Goal: Navigation & Orientation: Find specific page/section

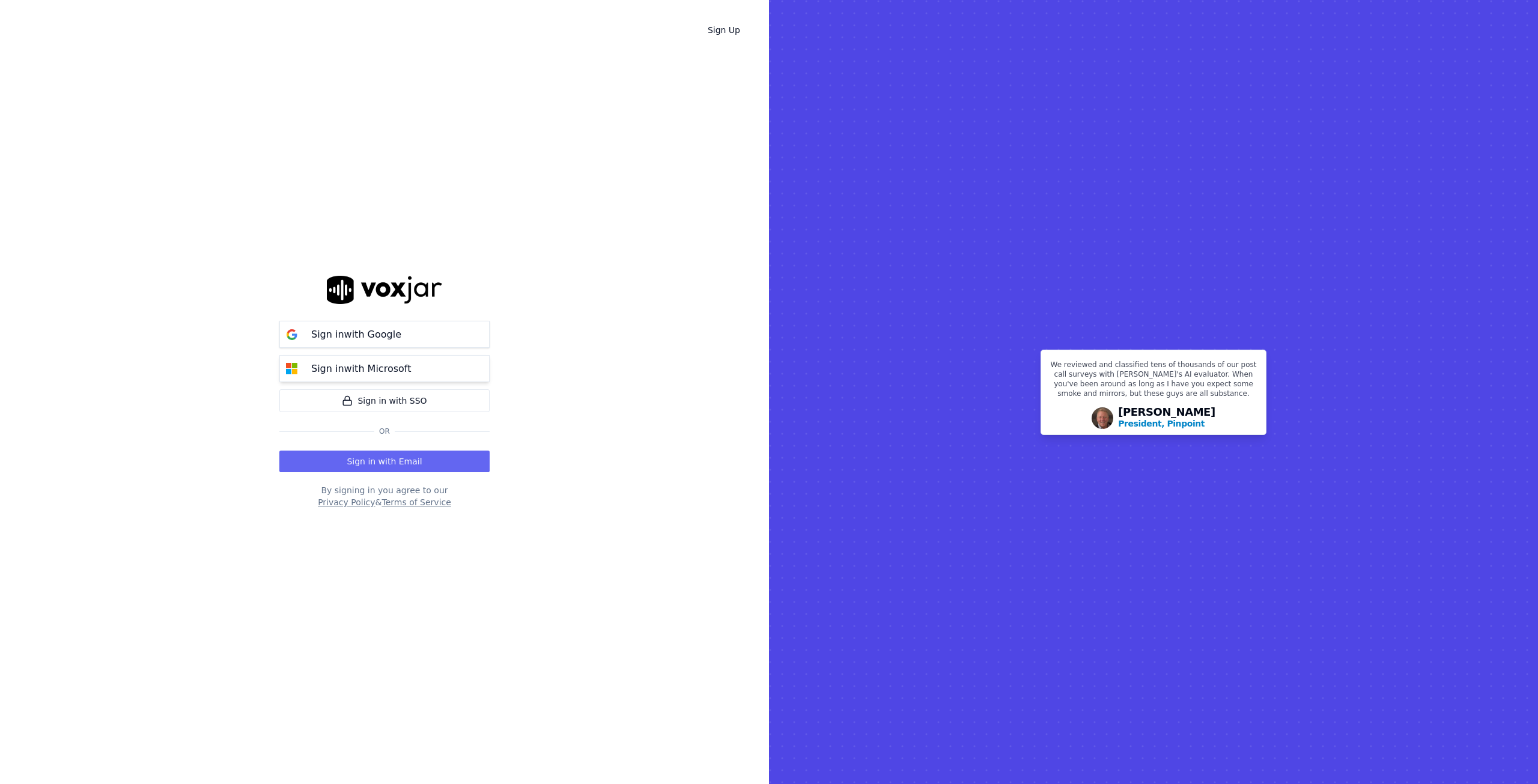
click at [378, 368] on p "Sign in with Microsoft" at bounding box center [361, 368] width 100 height 14
click at [373, 458] on button "Sign in with Email" at bounding box center [385, 461] width 210 height 22
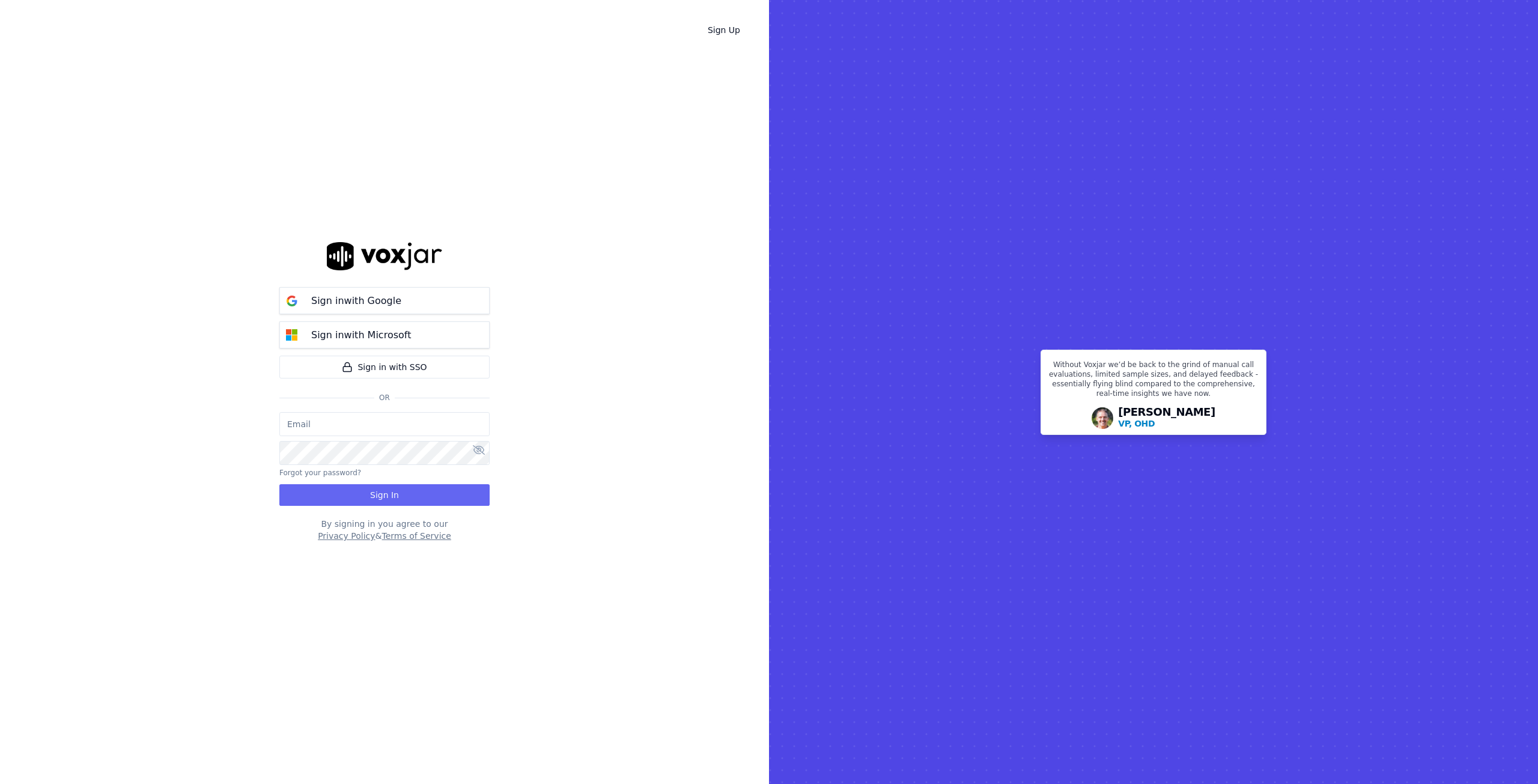
type input "ian.malcolm@crimestoppers-uk.org"
click at [398, 498] on button "Sign In" at bounding box center [385, 495] width 210 height 22
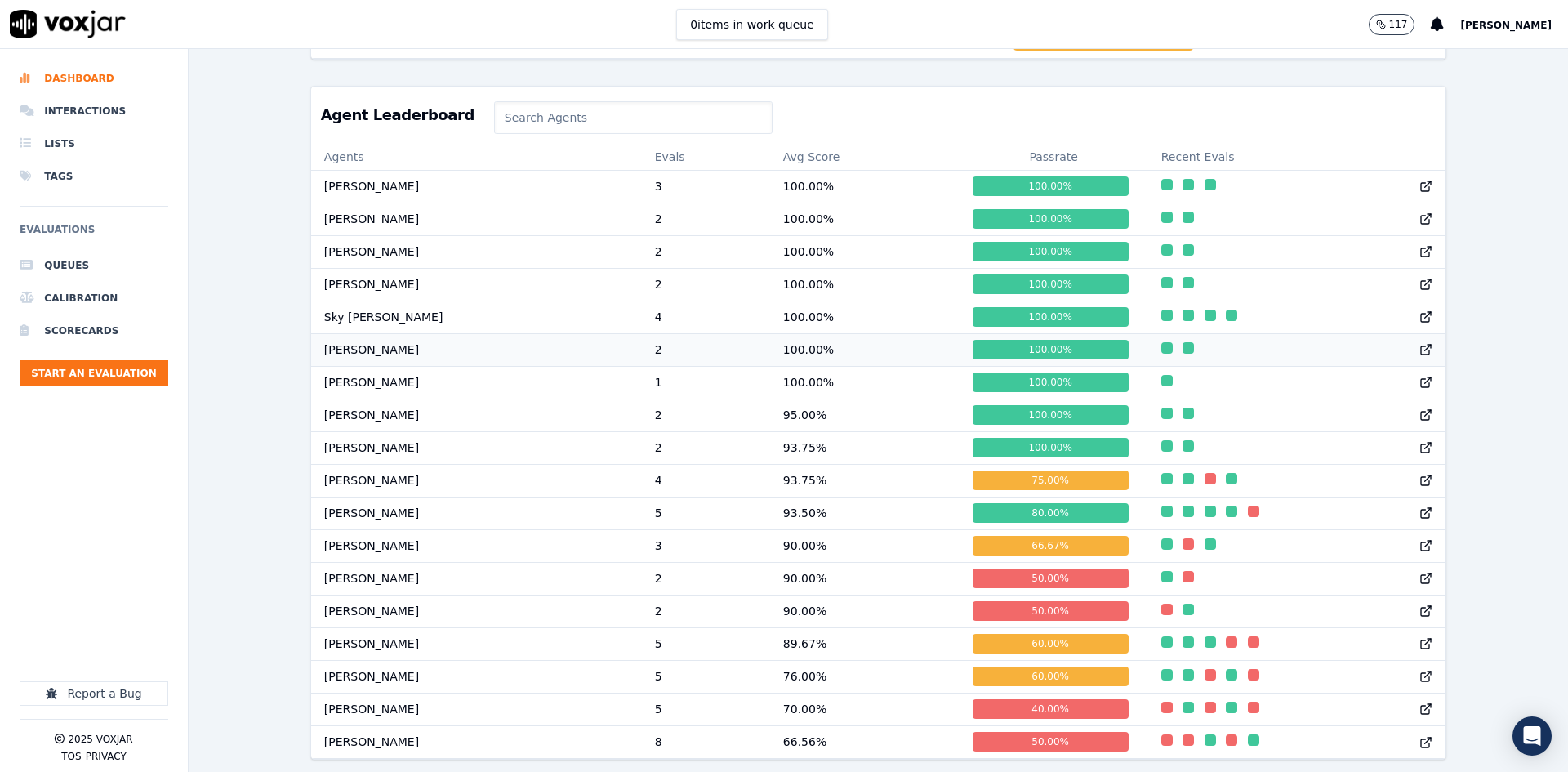
scroll to position [612, 0]
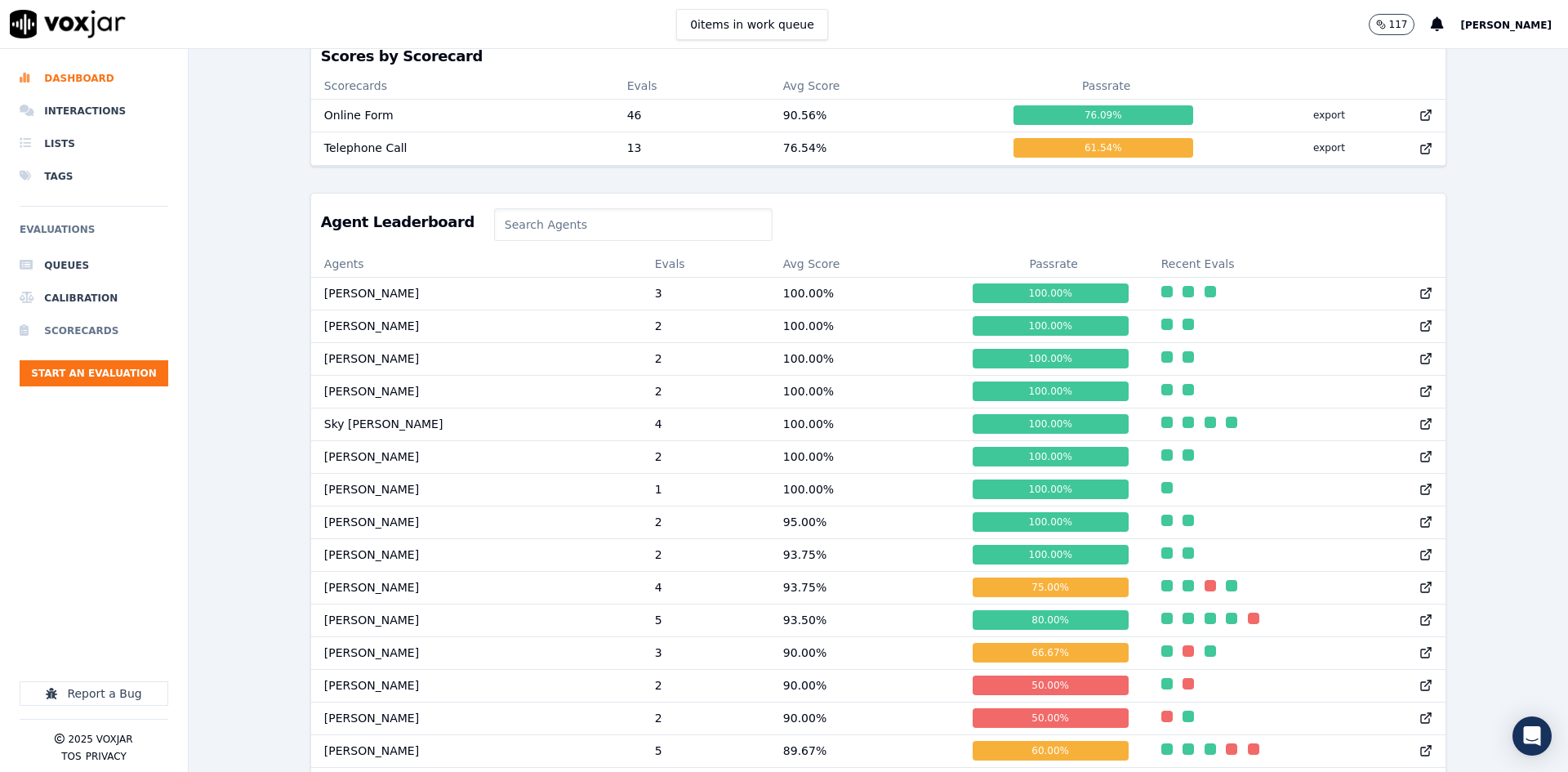
click at [67, 329] on li "Scorecards" at bounding box center [93, 331] width 148 height 33
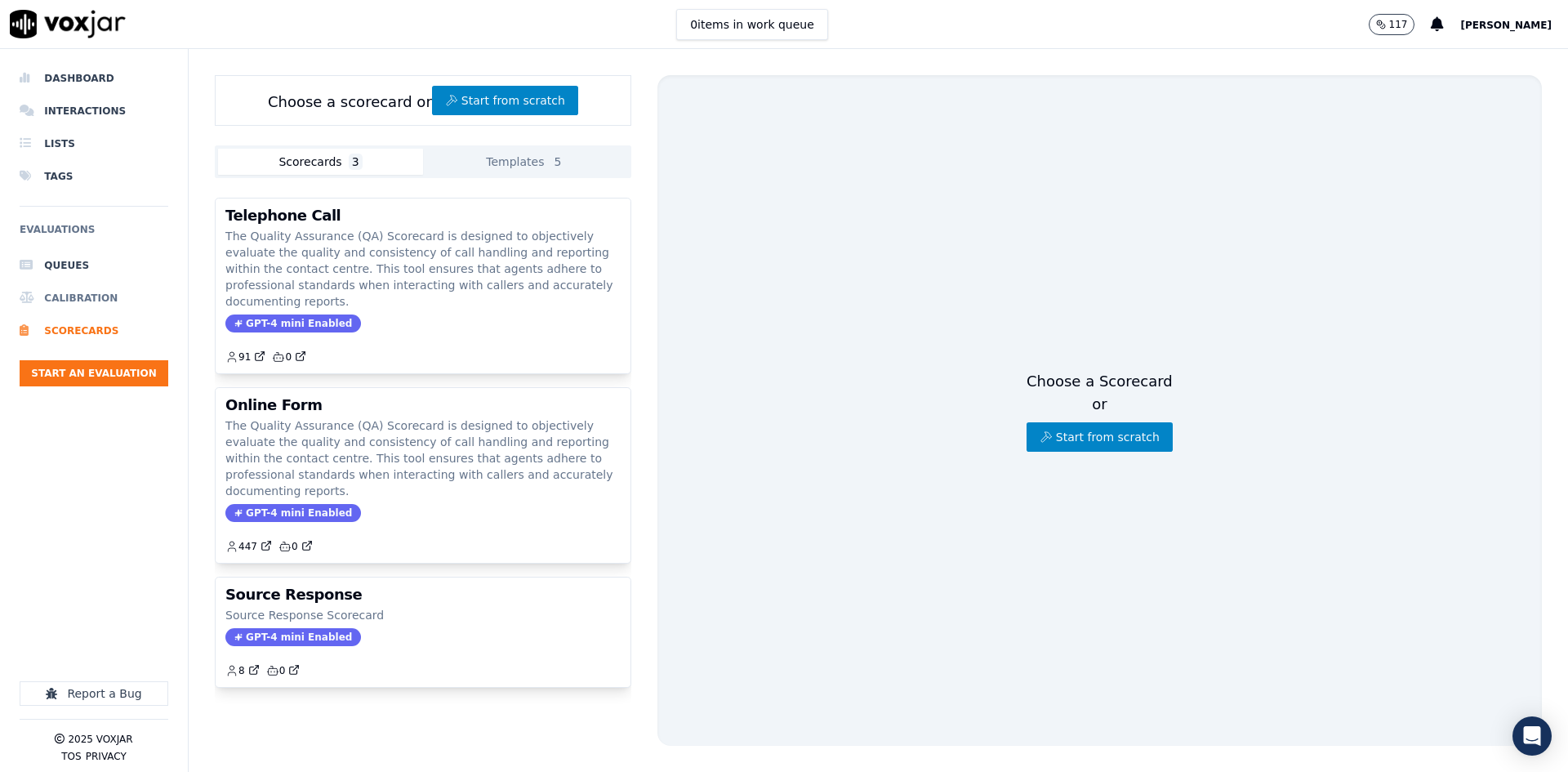
click at [66, 298] on li "Calibration" at bounding box center [93, 299] width 148 height 33
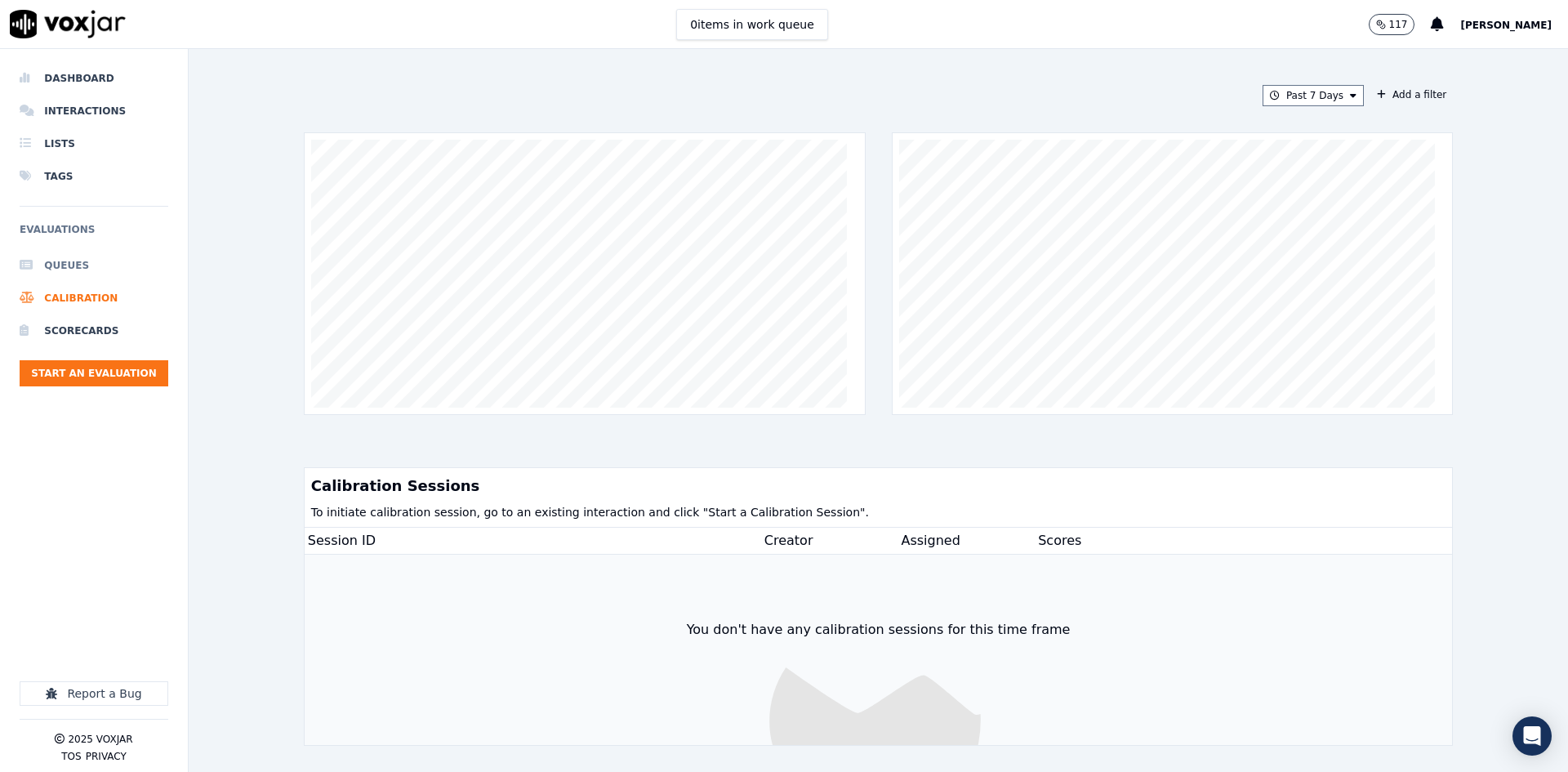
click at [63, 260] on li "Queues" at bounding box center [93, 266] width 148 height 33
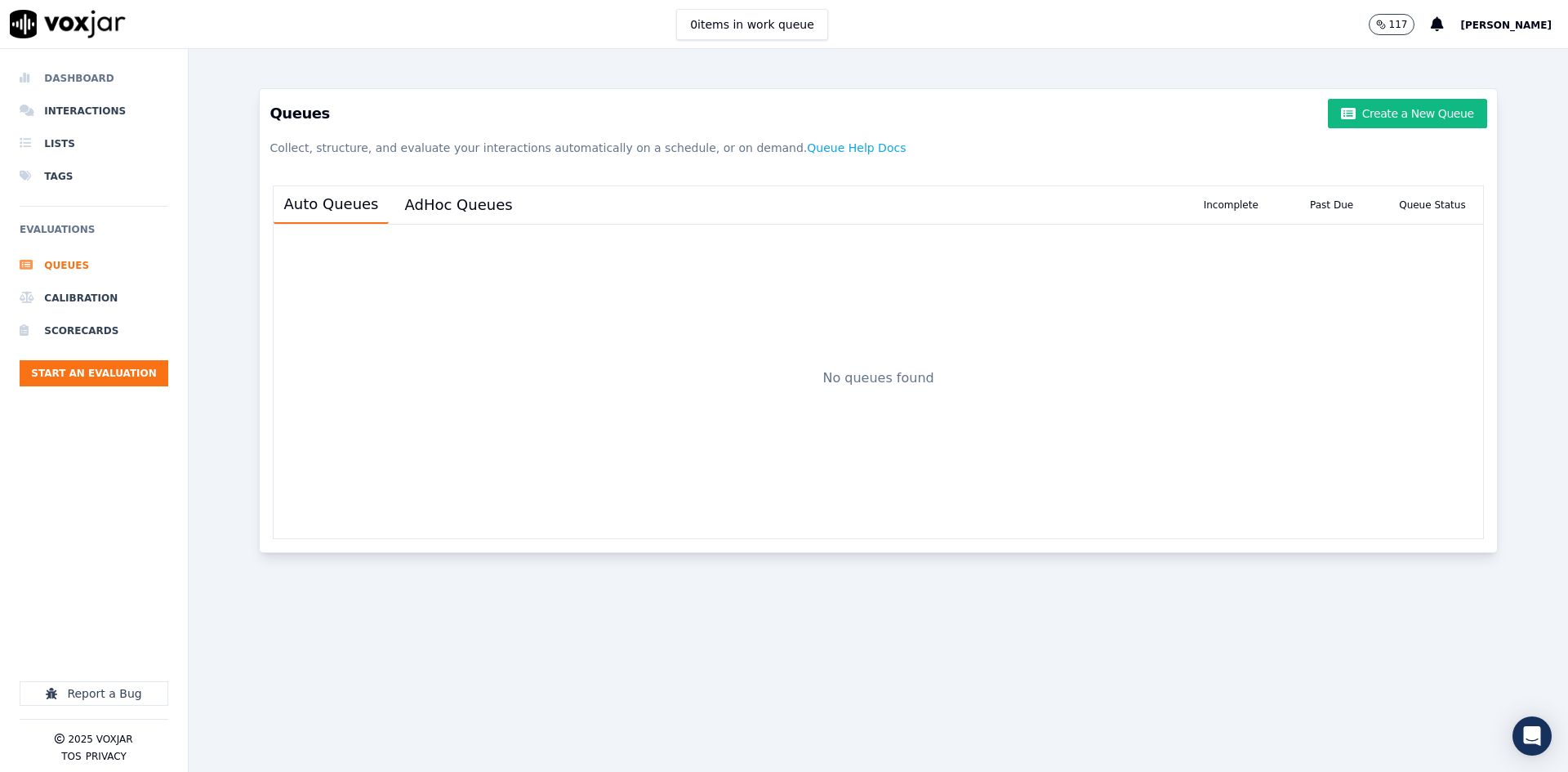
click at [83, 80] on li "Dashboard" at bounding box center [93, 79] width 148 height 33
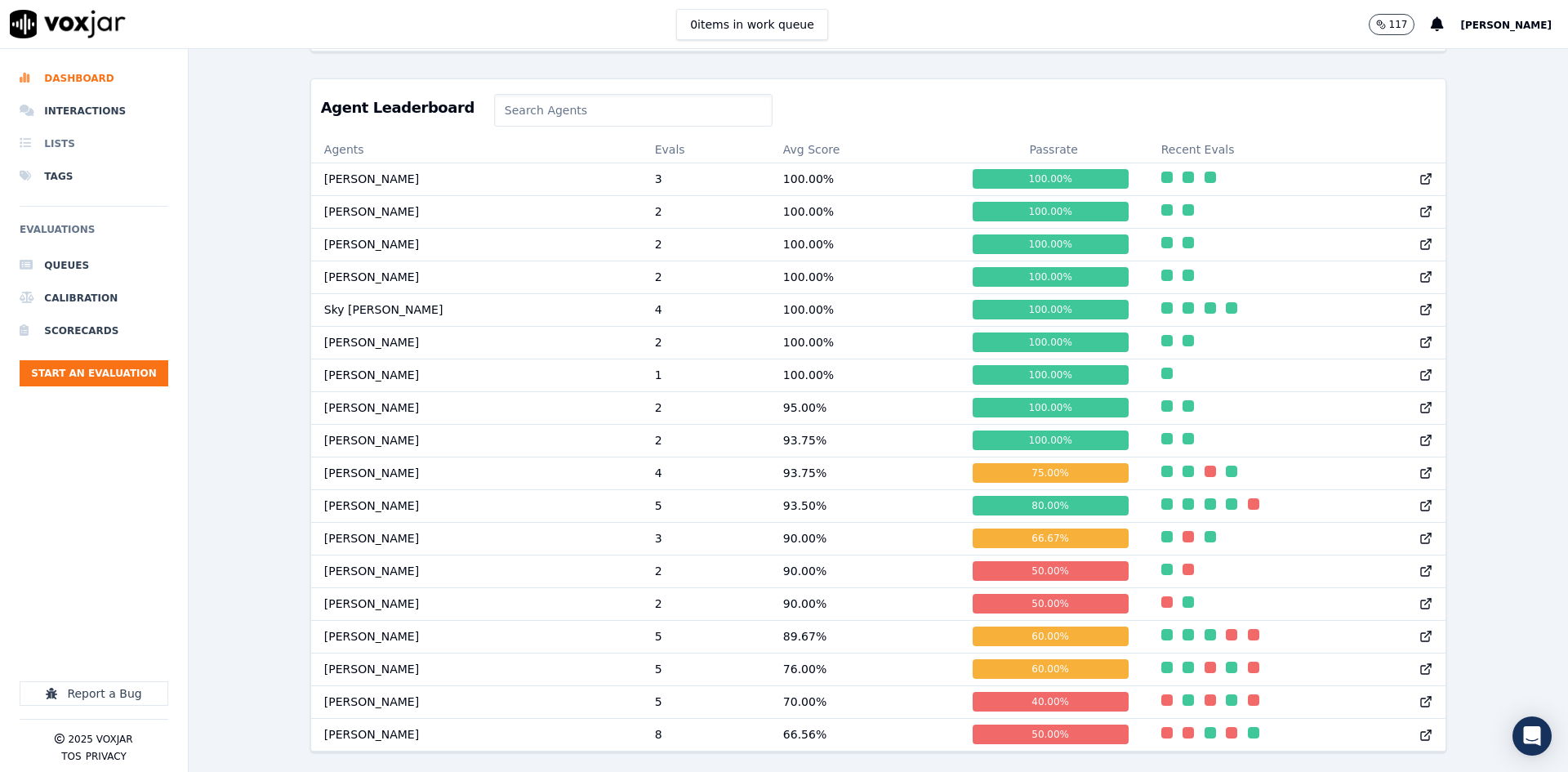
click at [54, 140] on li "Lists" at bounding box center [93, 144] width 148 height 33
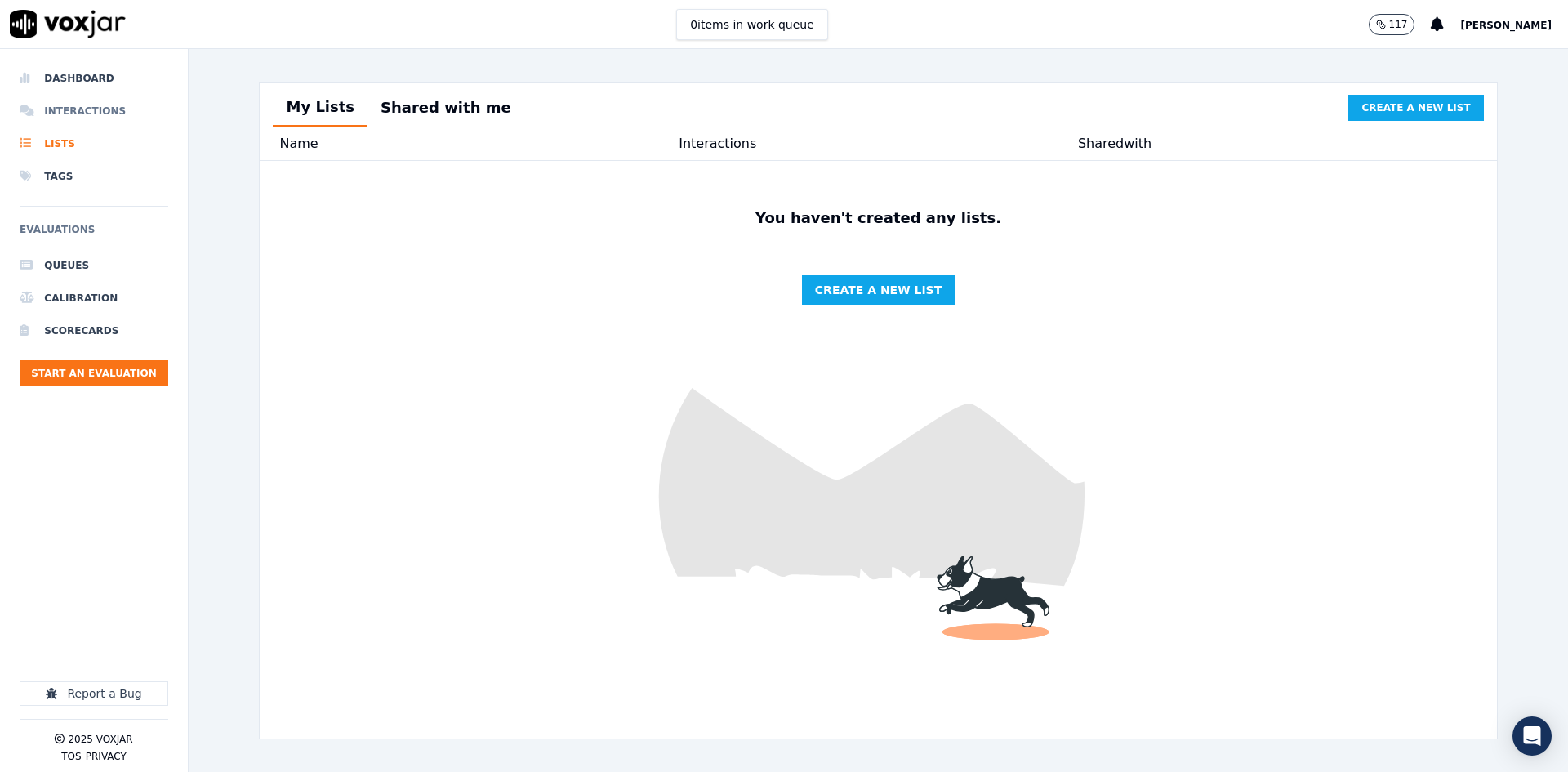
click at [71, 106] on li "Interactions" at bounding box center [93, 111] width 148 height 33
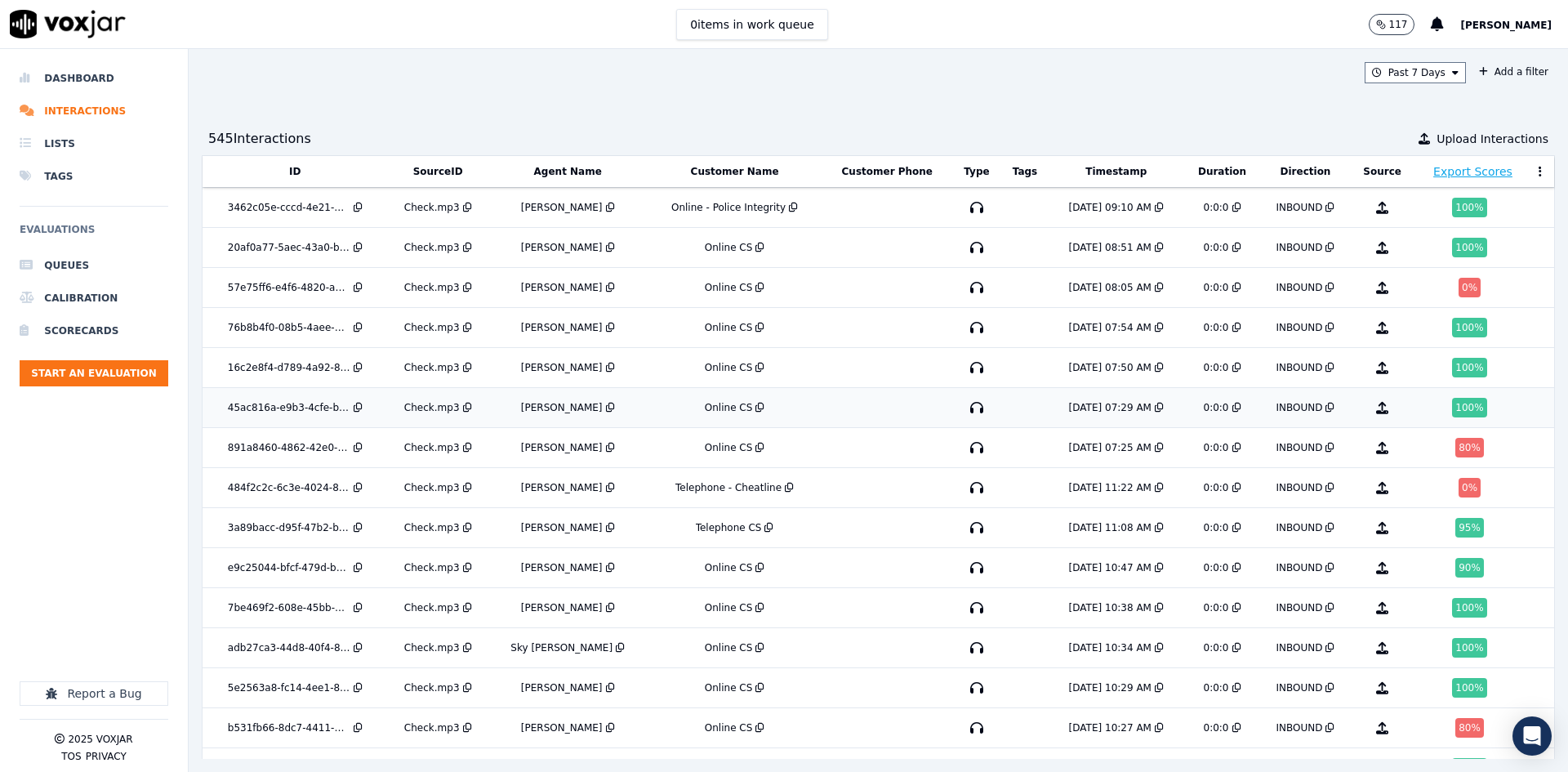
click at [435, 408] on div "Check.mp3" at bounding box center [432, 408] width 56 height 13
click at [298, 411] on div "45ac816a-e9b3-4cfe-bd06-093840b18631" at bounding box center [289, 408] width 123 height 13
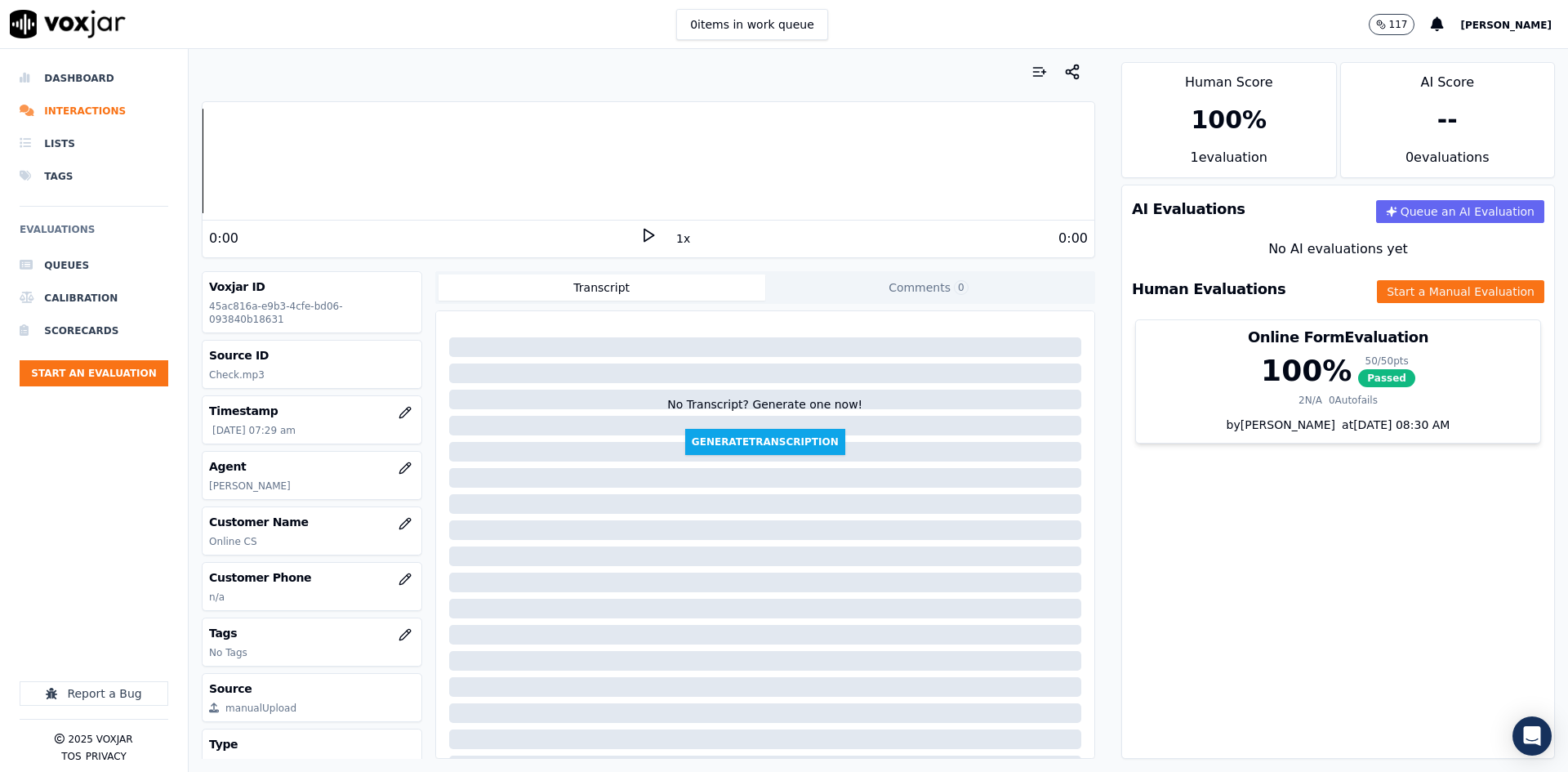
click at [644, 232] on polygon at bounding box center [649, 235] width 10 height 12
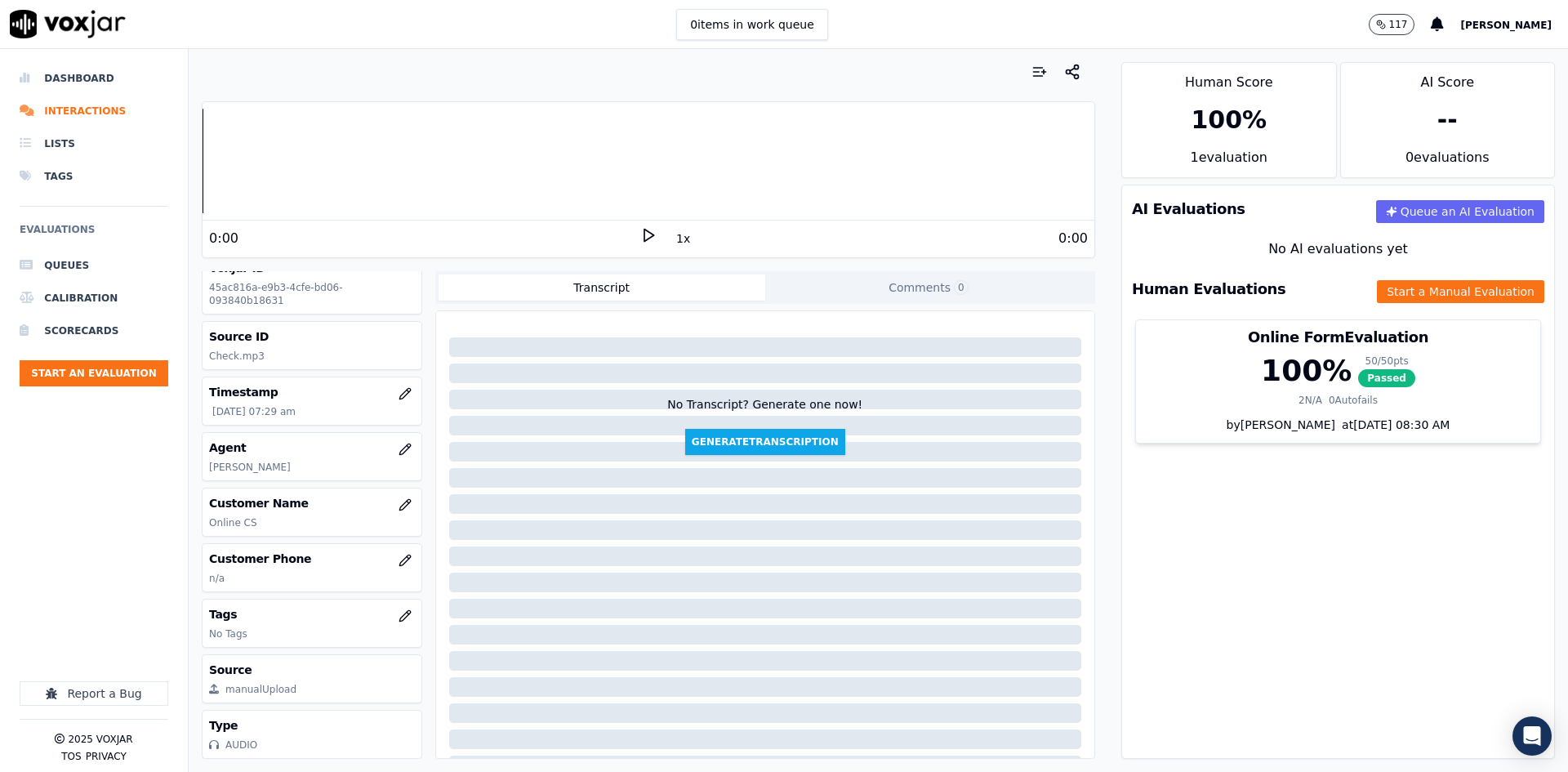
scroll to position [42, 0]
click at [235, 711] on div "Type AUDIO" at bounding box center [311, 734] width 218 height 48
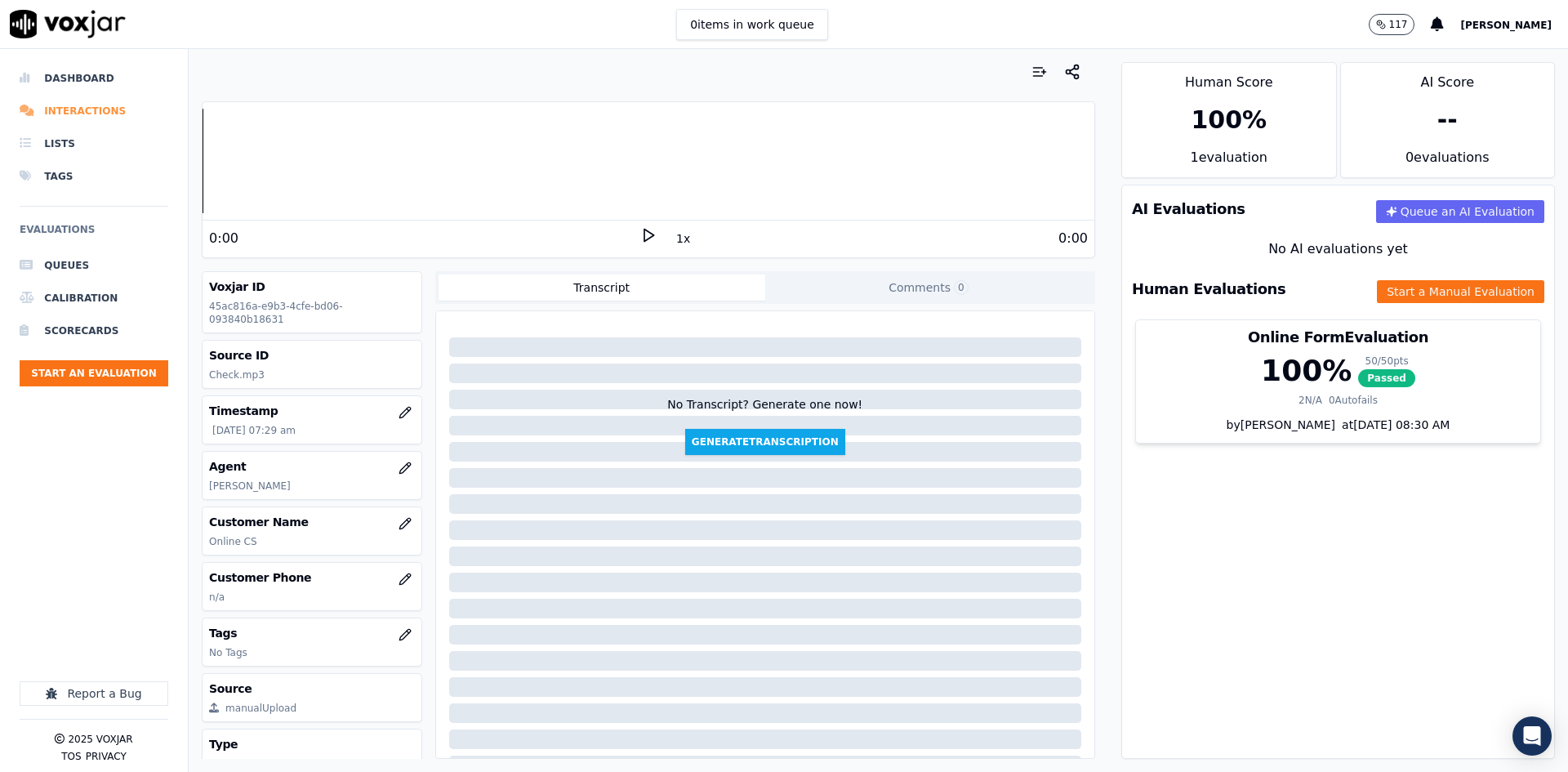
drag, startPoint x: 71, startPoint y: 74, endPoint x: 84, endPoint y: 102, distance: 30.9
click at [71, 74] on li "Dashboard" at bounding box center [93, 79] width 148 height 33
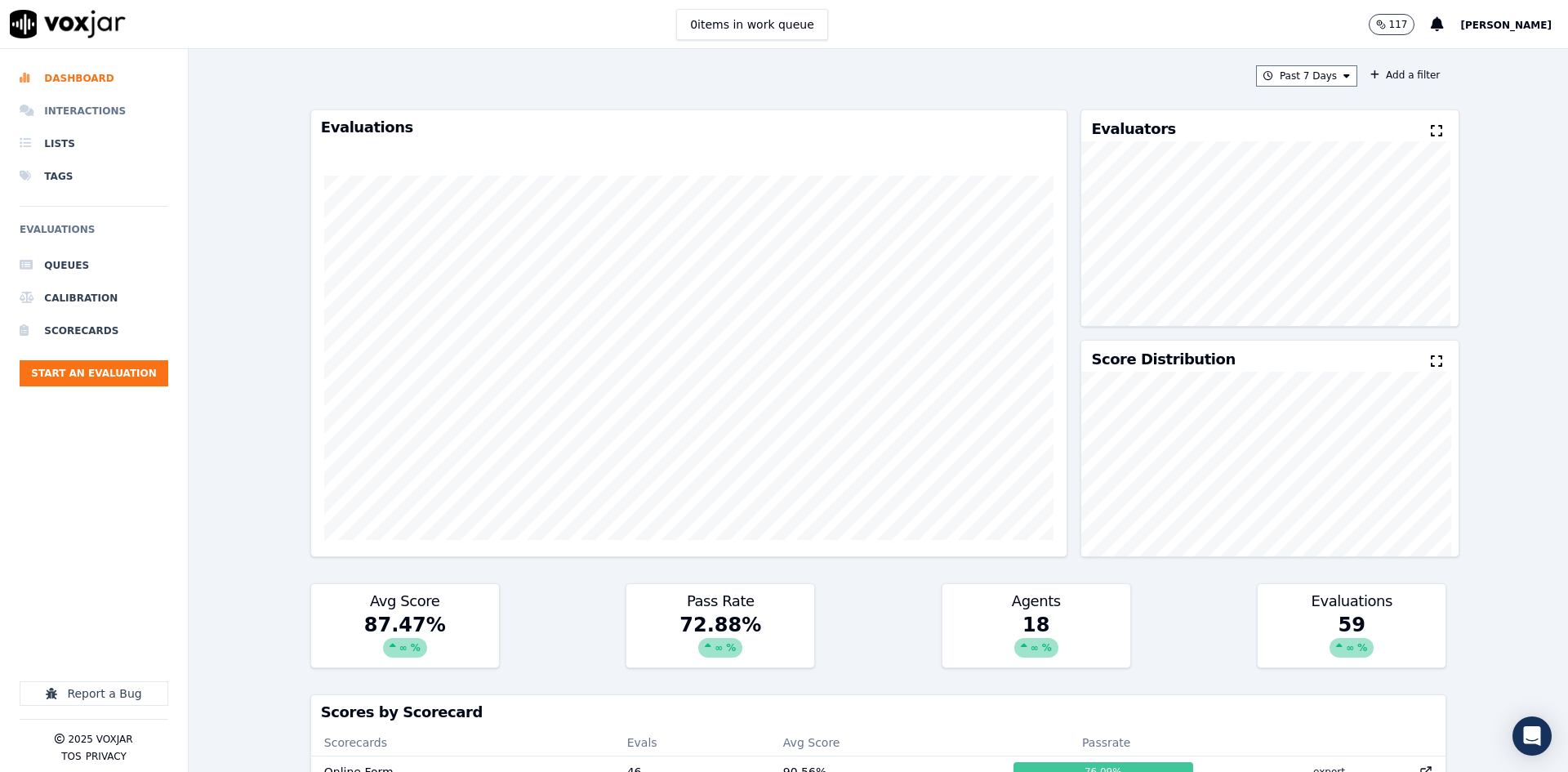
click at [78, 112] on li "Interactions" at bounding box center [93, 111] width 148 height 33
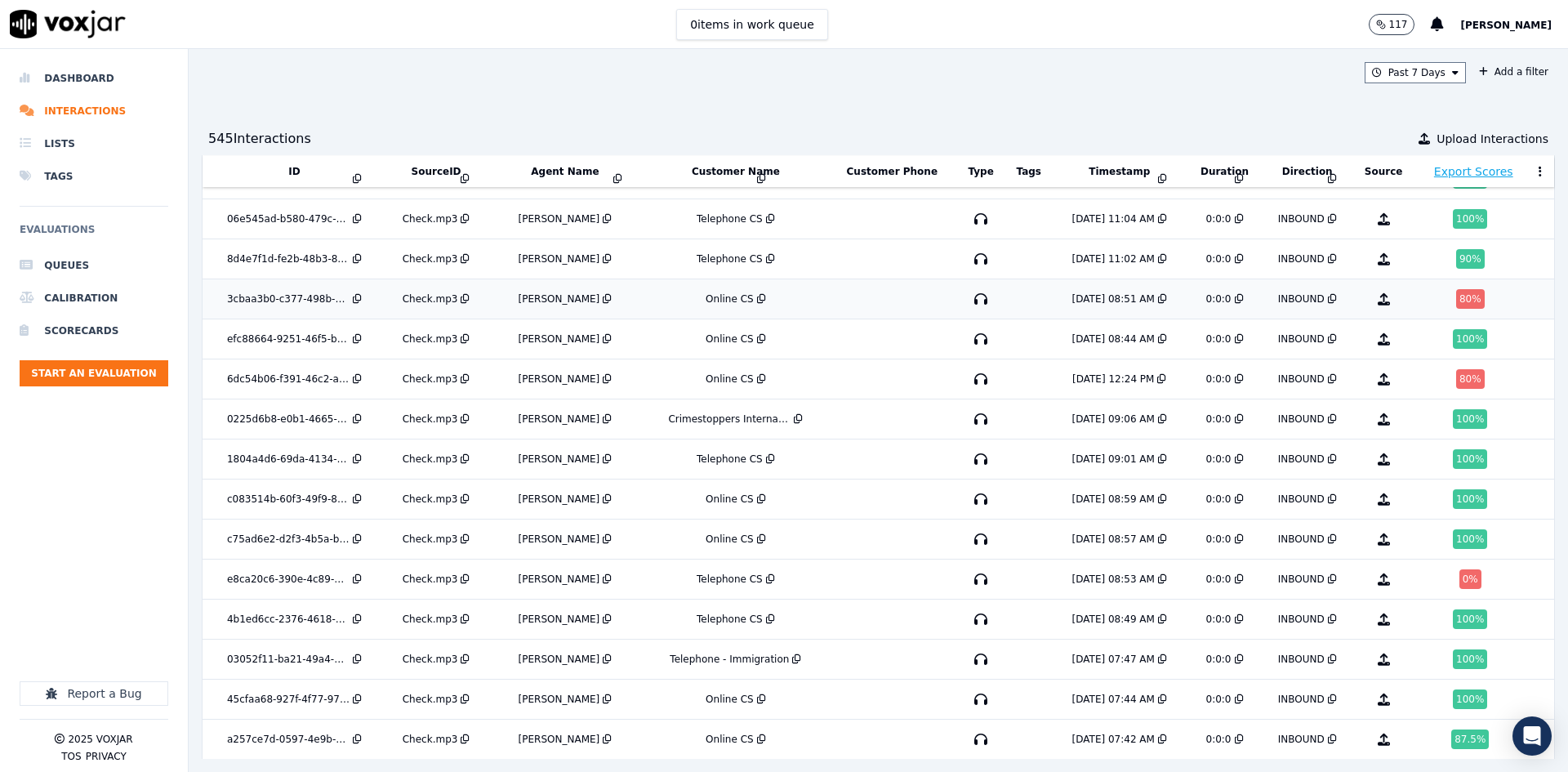
scroll to position [1476, 0]
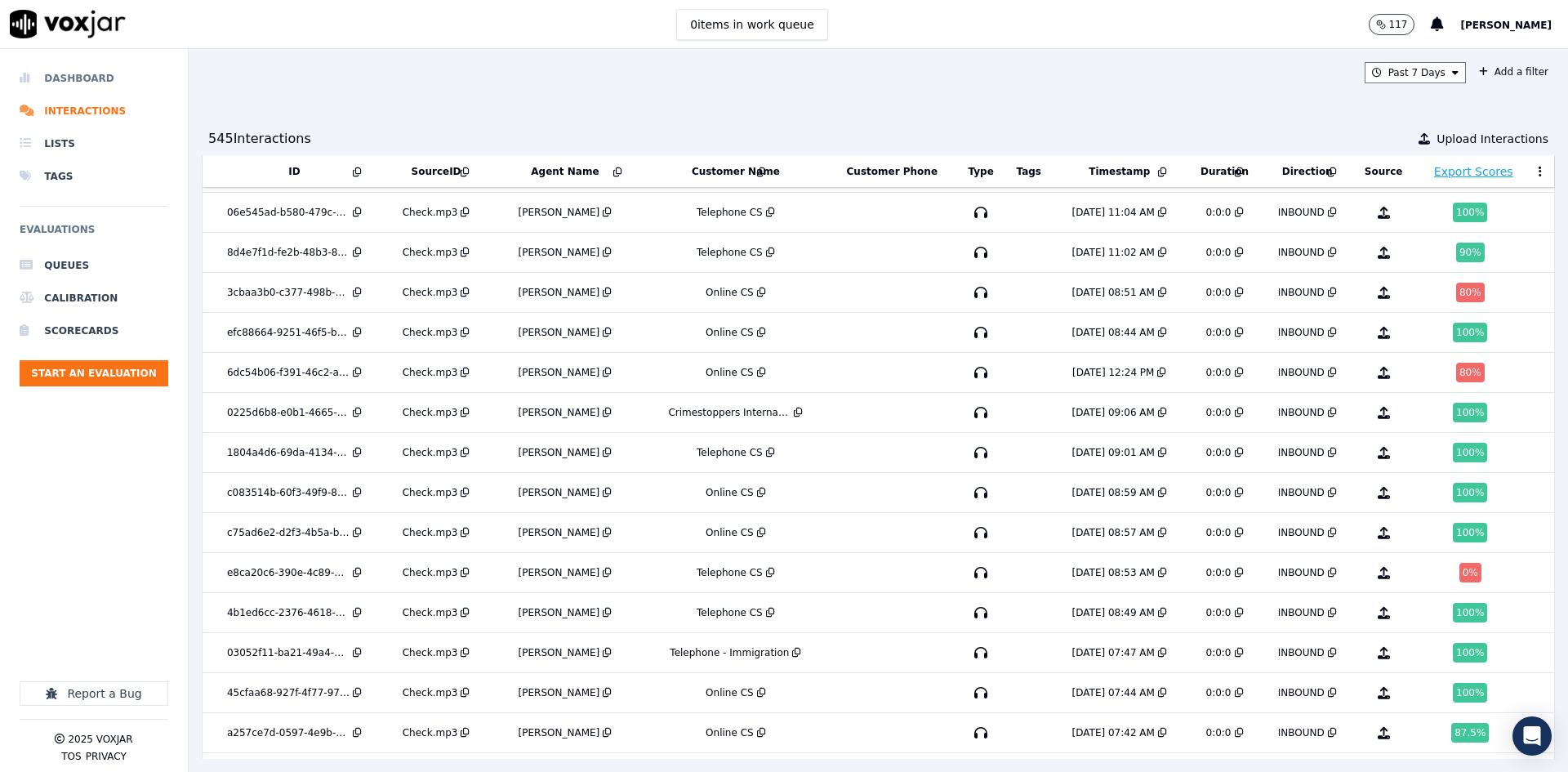
drag, startPoint x: 75, startPoint y: 78, endPoint x: 90, endPoint y: 84, distance: 16.2
click at [75, 78] on li "Dashboard" at bounding box center [93, 79] width 148 height 33
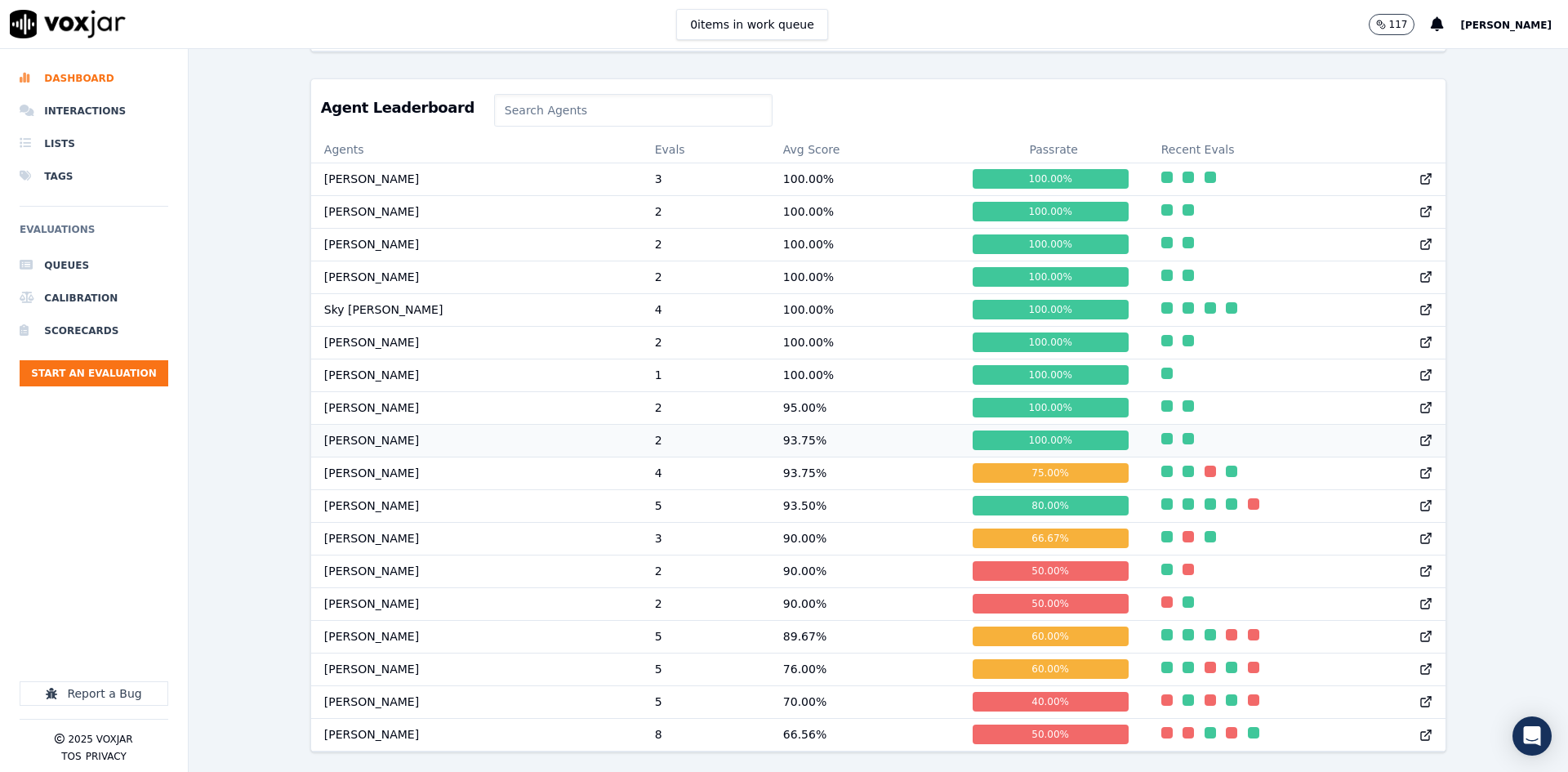
scroll to position [1, 0]
click at [497, 94] on input at bounding box center [633, 111] width 278 height 33
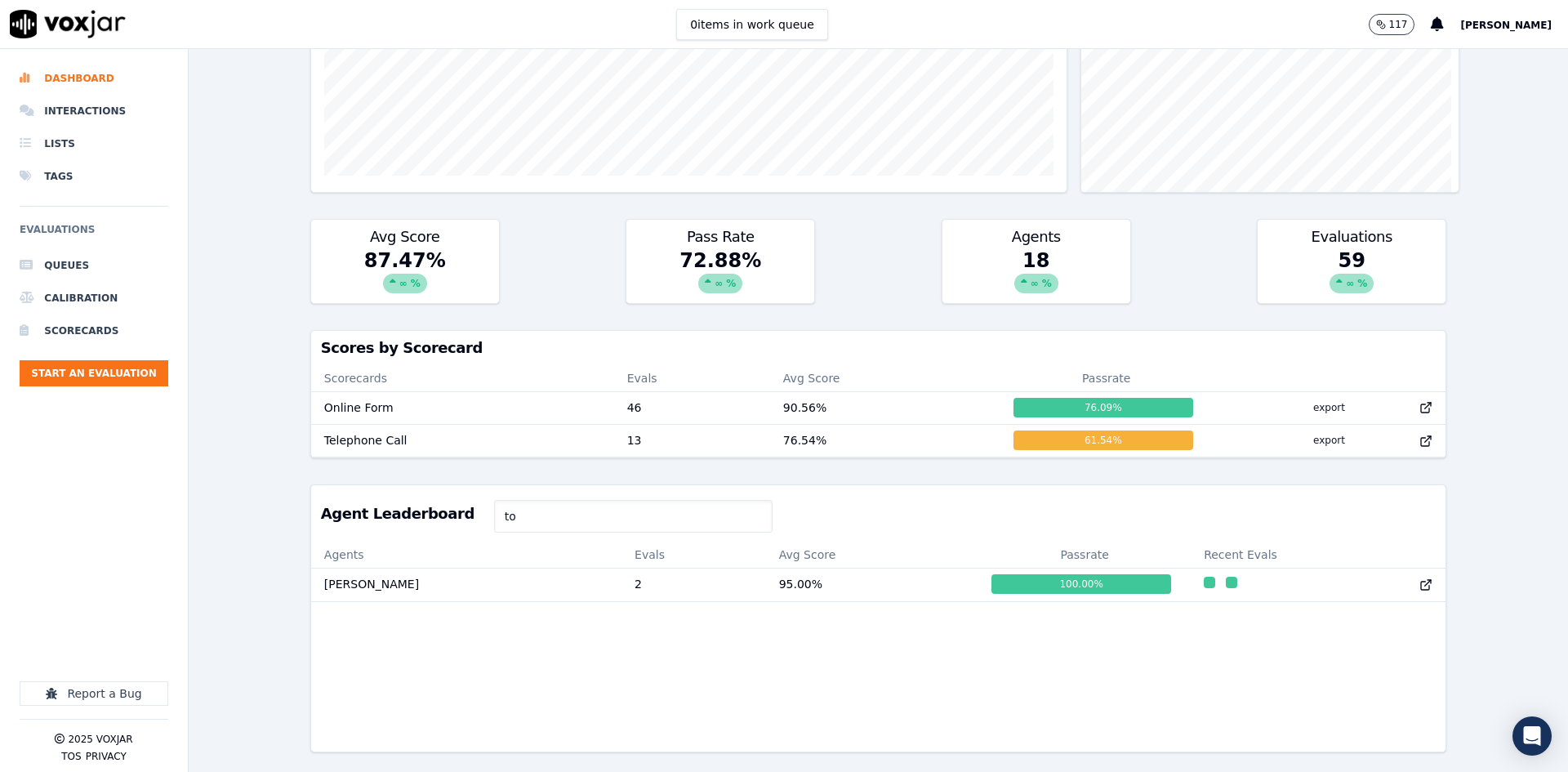
scroll to position [401, 0]
type input "t"
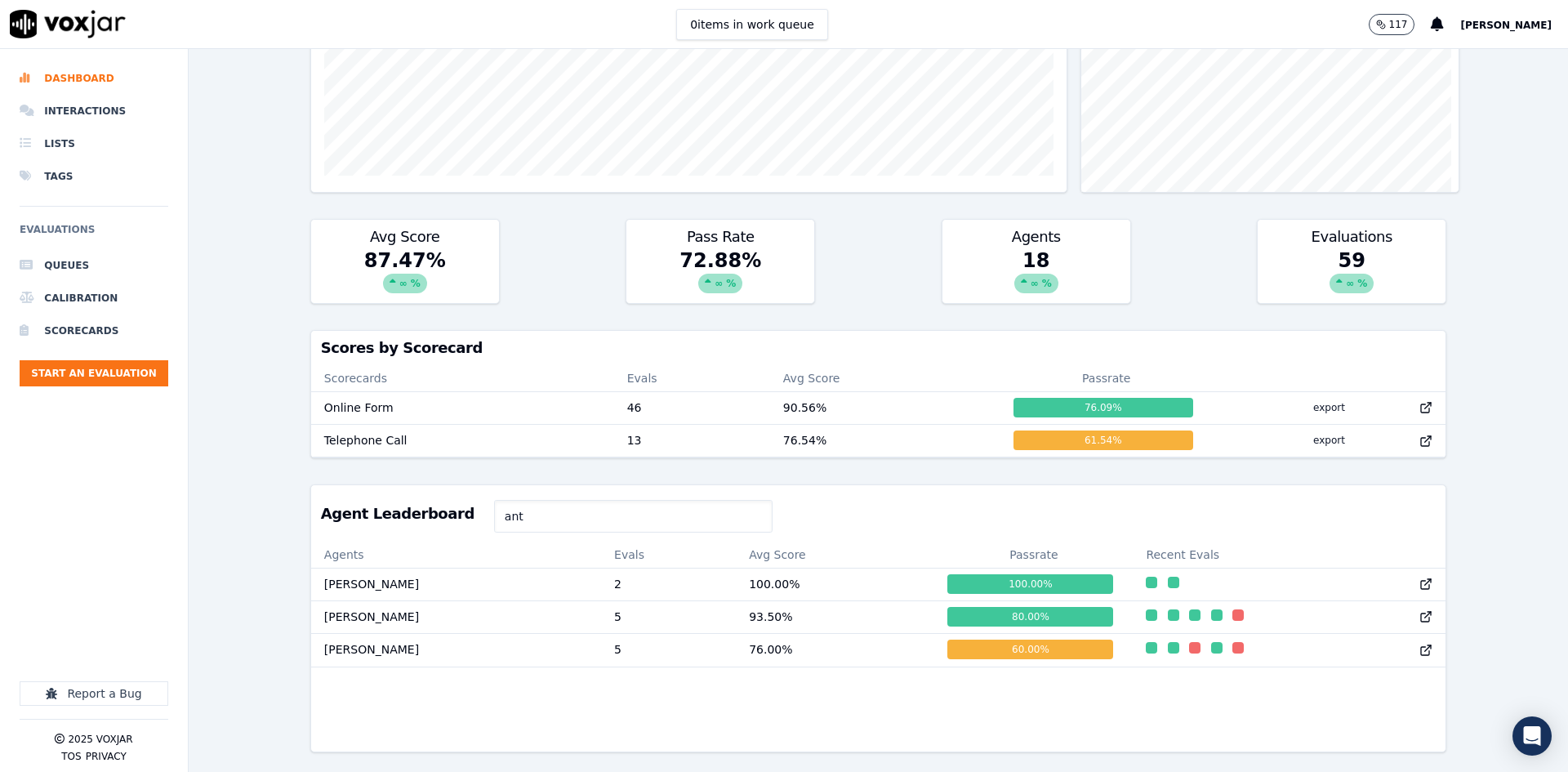
scroll to position [0, 0]
type input "a"
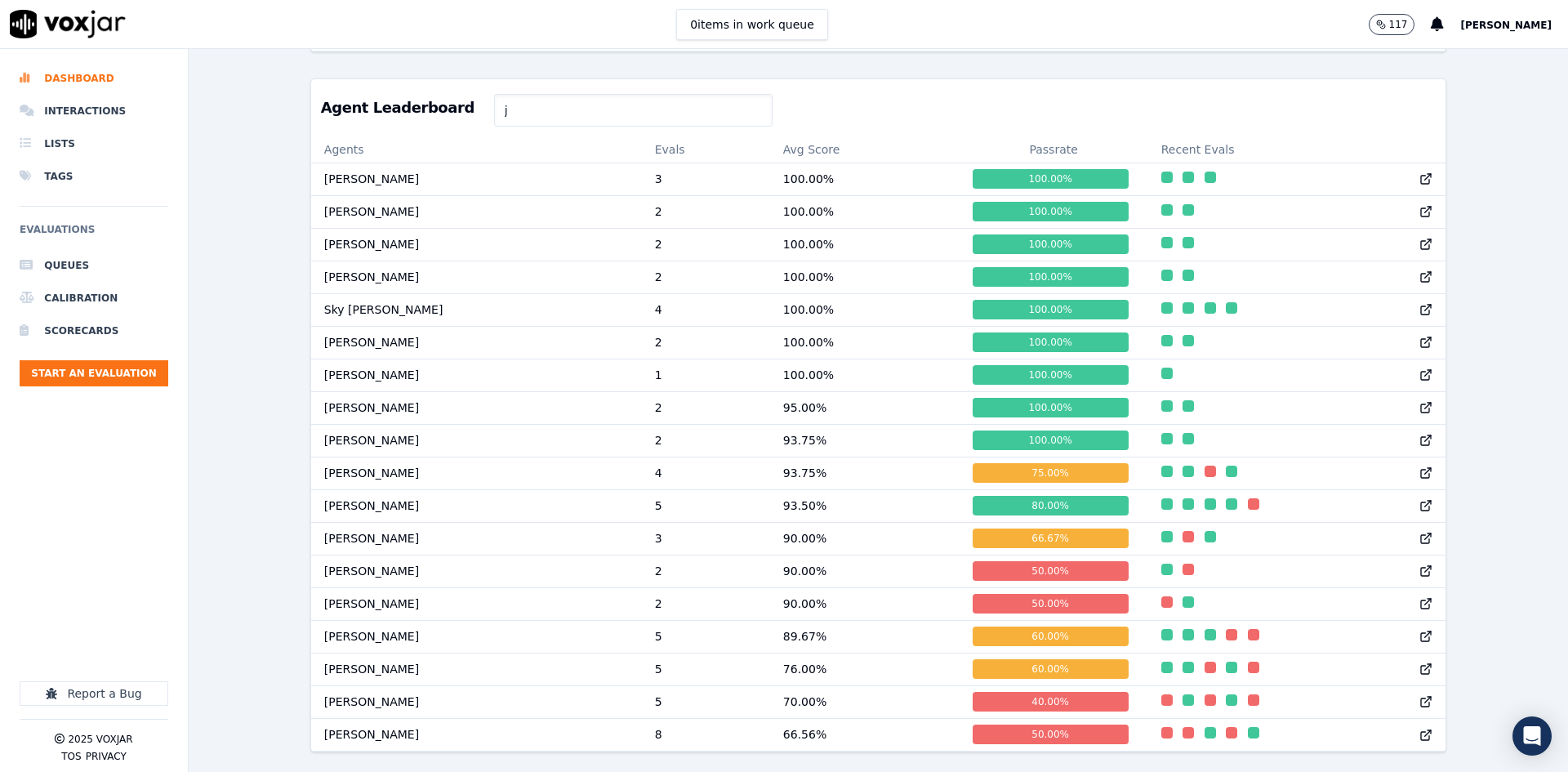
scroll to position [401, 0]
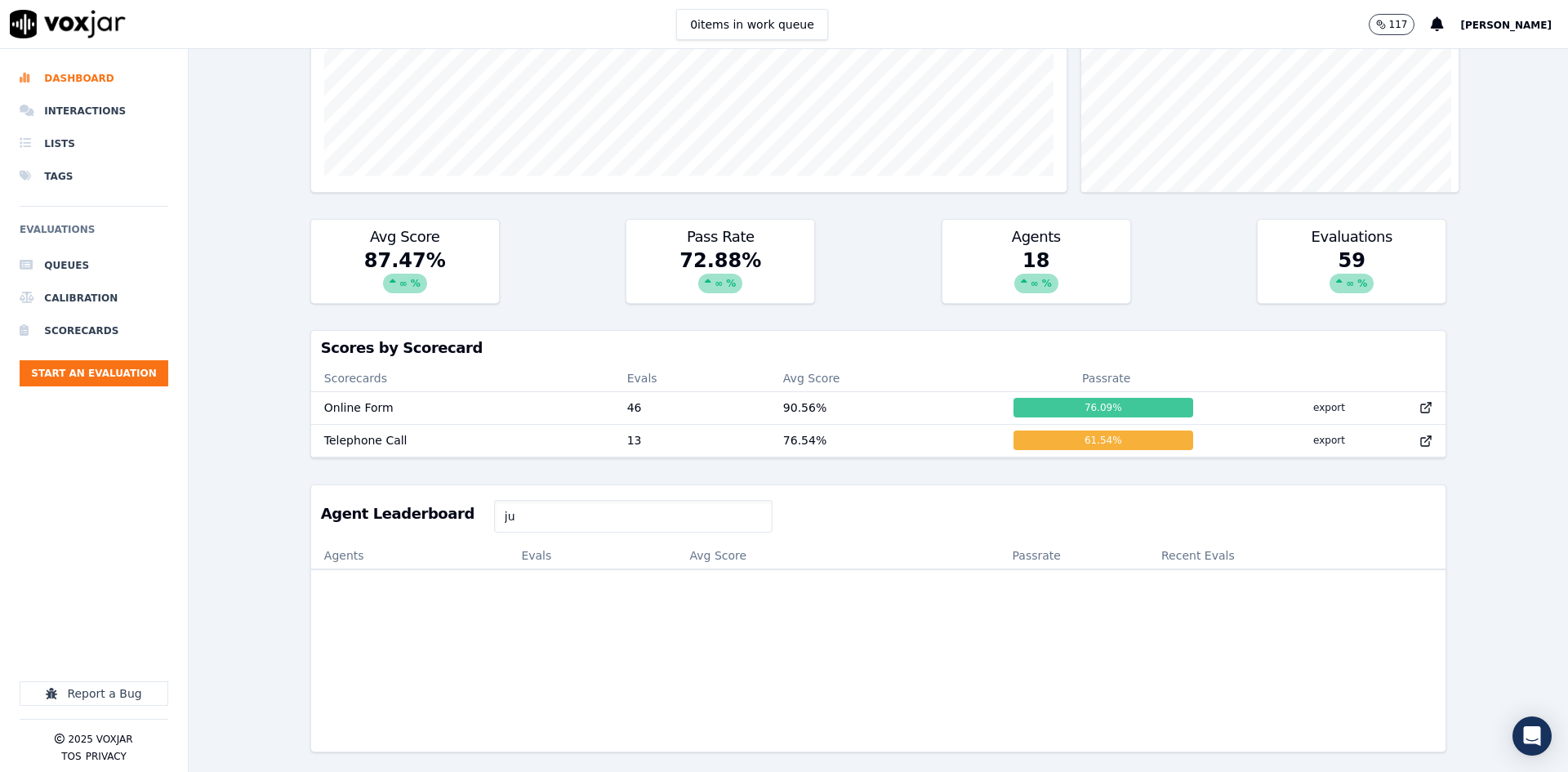
type input "j"
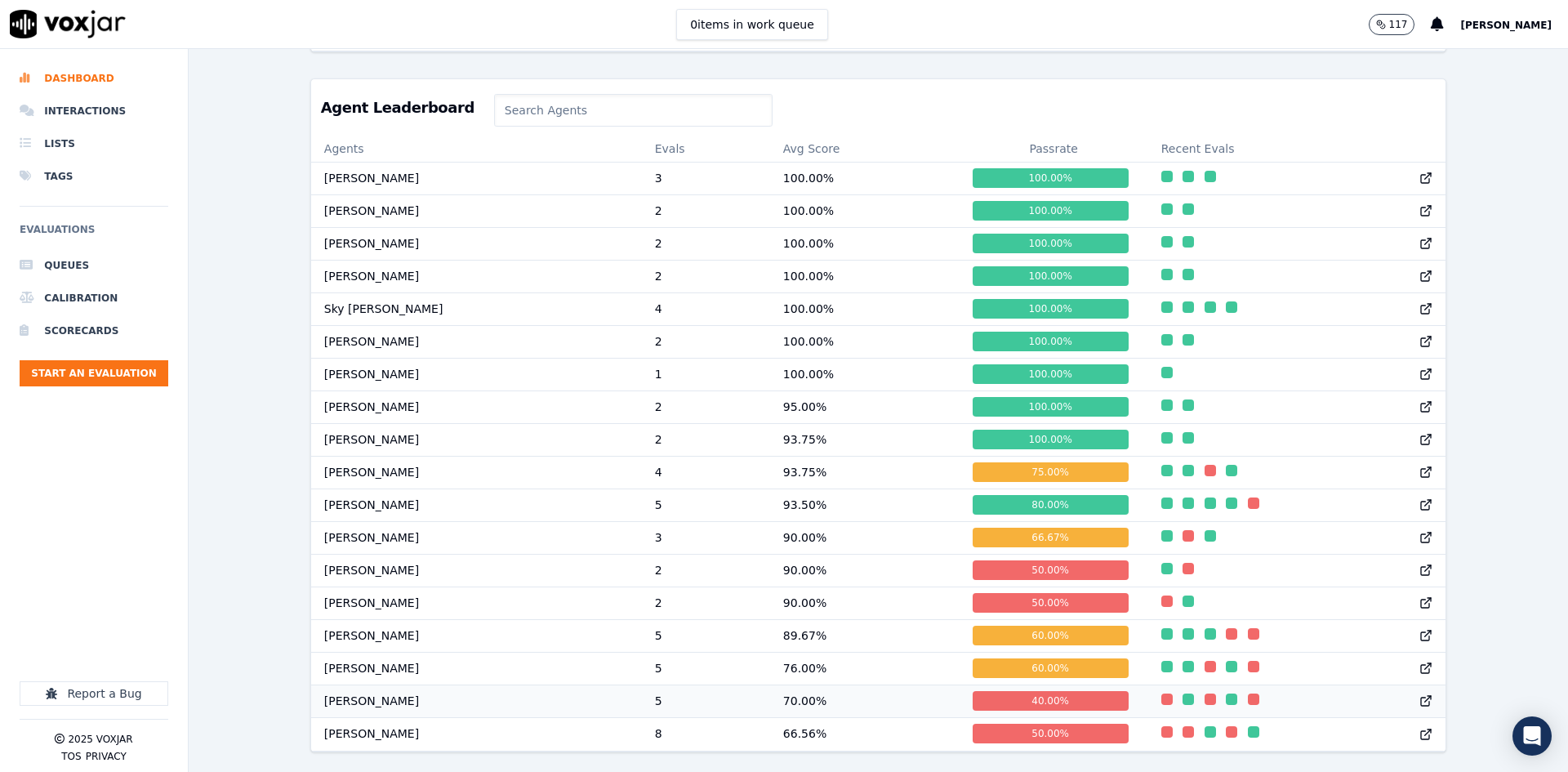
scroll to position [0, 0]
